Goal: Check status

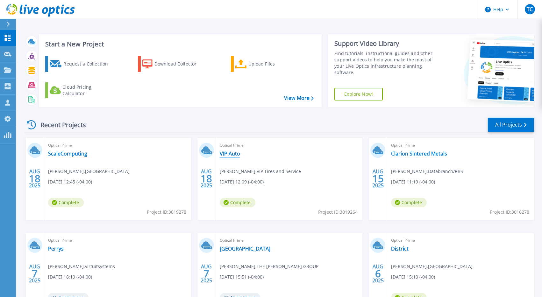
click at [226, 153] on link "VIP Auto" at bounding box center [230, 154] width 20 height 6
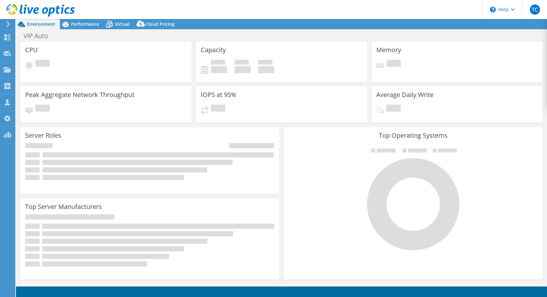
select select "USD"
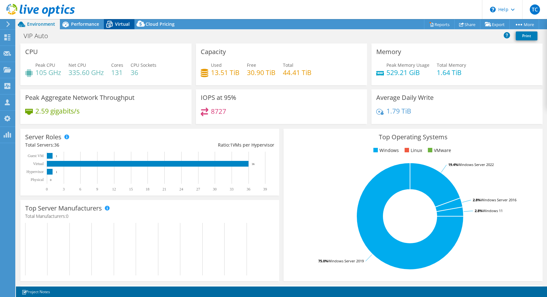
click at [116, 23] on span "Virtual" at bounding box center [122, 24] width 15 height 6
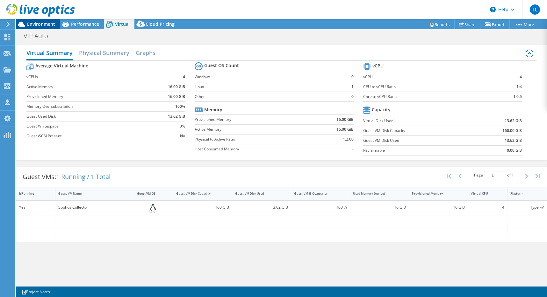
click at [53, 23] on span "Environment" at bounding box center [41, 24] width 28 height 6
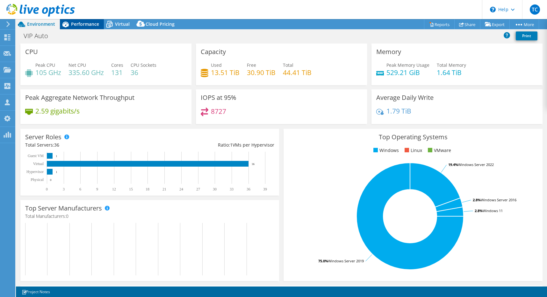
click at [91, 28] on div "Performance" at bounding box center [82, 24] width 44 height 10
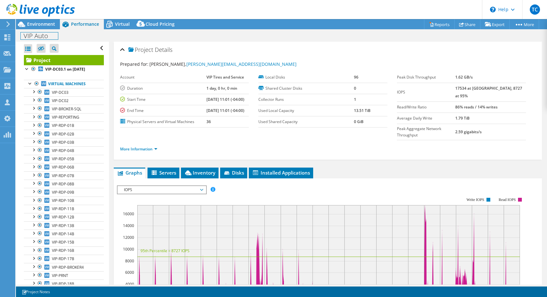
click at [32, 30] on div "VIP Auto Print" at bounding box center [281, 36] width 531 height 12
click at [35, 27] on div "Environment" at bounding box center [38, 24] width 44 height 10
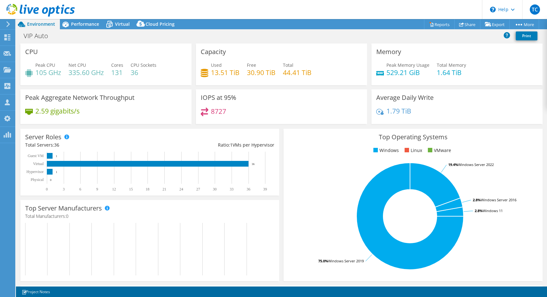
drag, startPoint x: 91, startPoint y: 22, endPoint x: 155, endPoint y: 63, distance: 76.5
click at [91, 22] on span "Performance" at bounding box center [85, 24] width 28 height 6
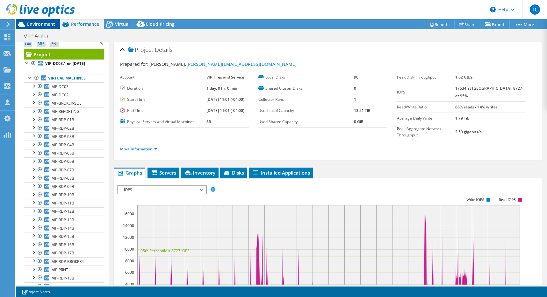
scroll to position [5, 0]
click at [49, 23] on span "Environment" at bounding box center [41, 24] width 28 height 6
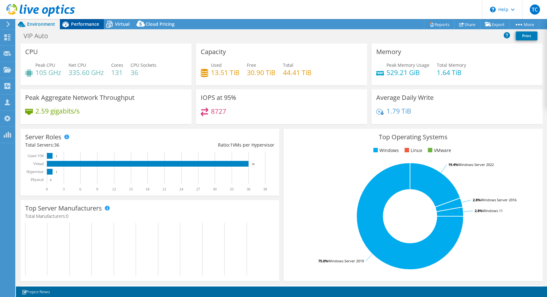
click at [88, 27] on div "Performance" at bounding box center [82, 24] width 44 height 10
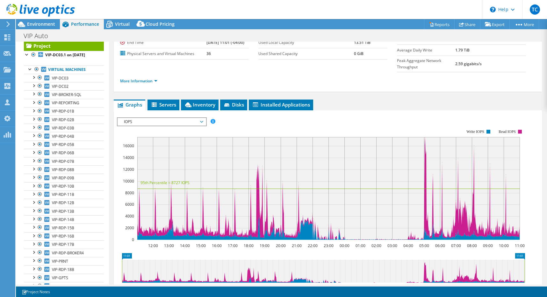
scroll to position [0, 0]
